Goal: Task Accomplishment & Management: Manage account settings

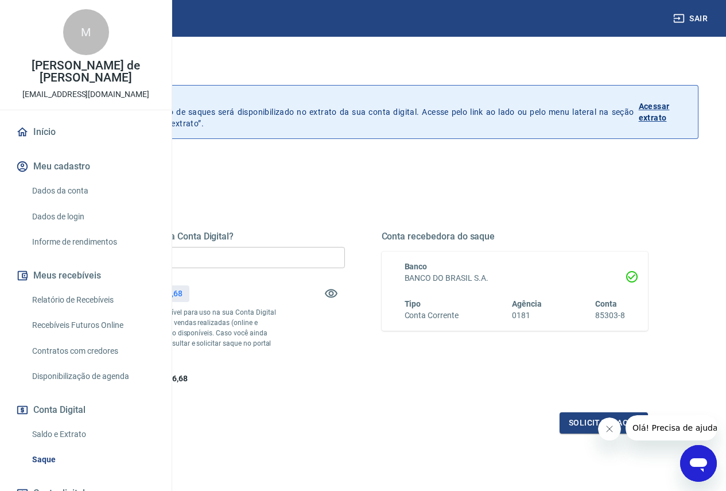
click at [284, 249] on input "R$ 0,00" at bounding box center [211, 257] width 267 height 21
type input "R$ 6.000,00"
click at [607, 429] on icon "Fechar mensagem da empresa" at bounding box center [608, 428] width 9 height 9
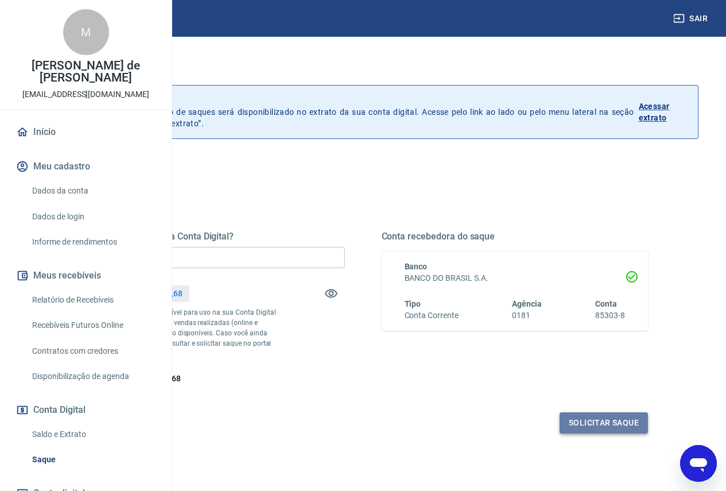
click at [574, 433] on button "Solicitar saque" at bounding box center [604, 422] width 88 height 21
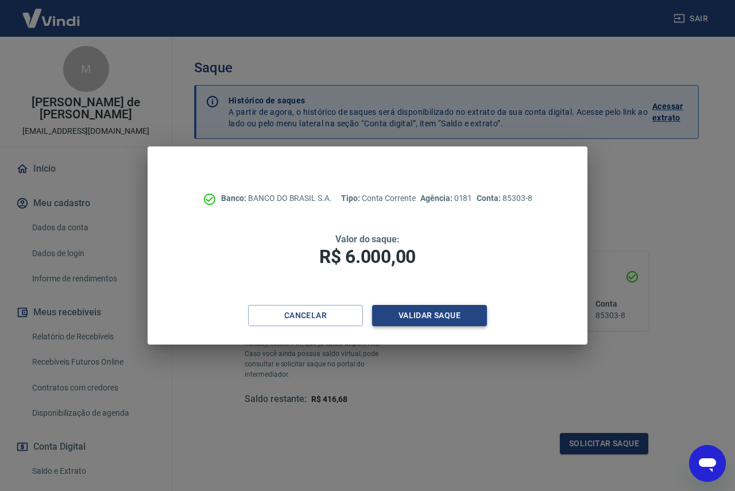
click at [396, 317] on button "Validar saque" at bounding box center [429, 315] width 115 height 21
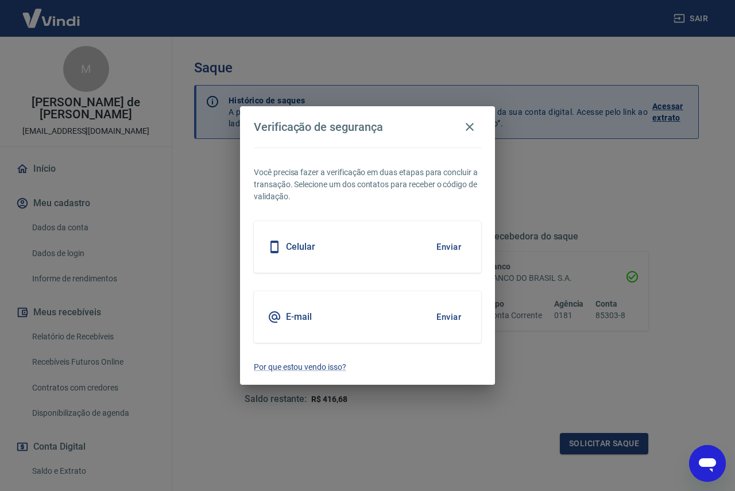
click at [450, 242] on button "Enviar" at bounding box center [448, 247] width 37 height 24
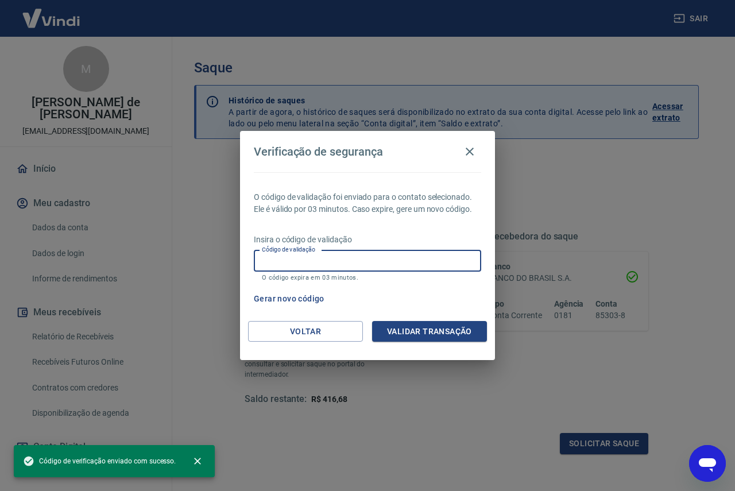
click at [289, 254] on div "Código de validação Código de validação O código expira em 03 minutos." at bounding box center [367, 265] width 227 height 31
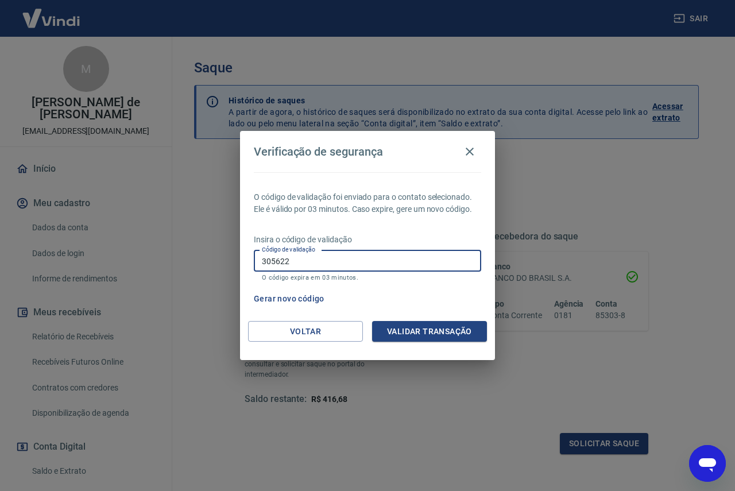
type input "305622"
click at [421, 335] on button "Validar transação" at bounding box center [429, 331] width 115 height 21
